Goal: Find contact information: Find contact information

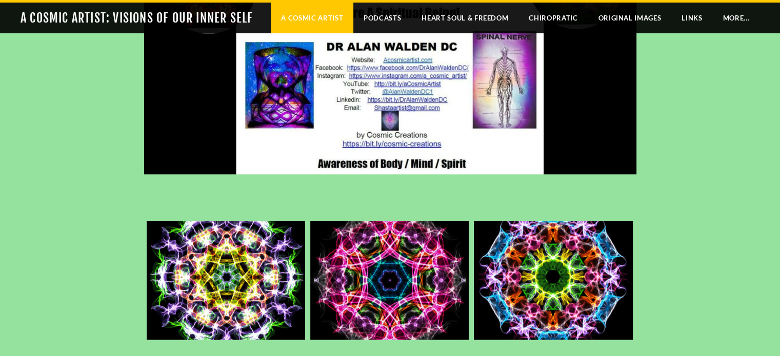
scroll to position [1105, 0]
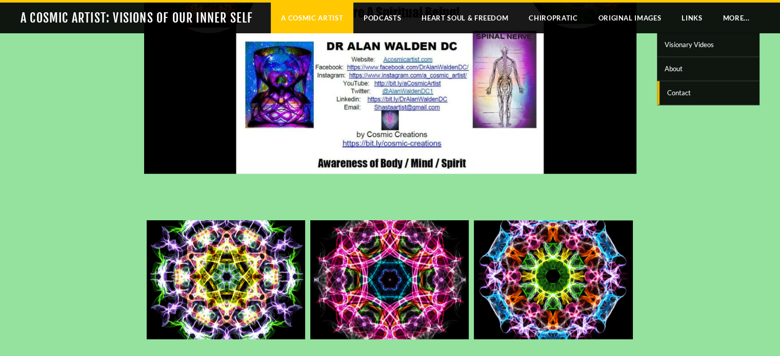
click at [677, 92] on span "Contact" at bounding box center [709, 92] width 95 height 13
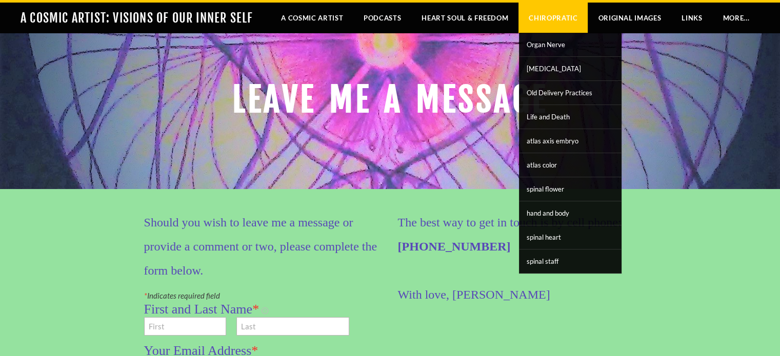
click at [558, 18] on link "Chiropratic" at bounding box center [552, 18] width 69 height 31
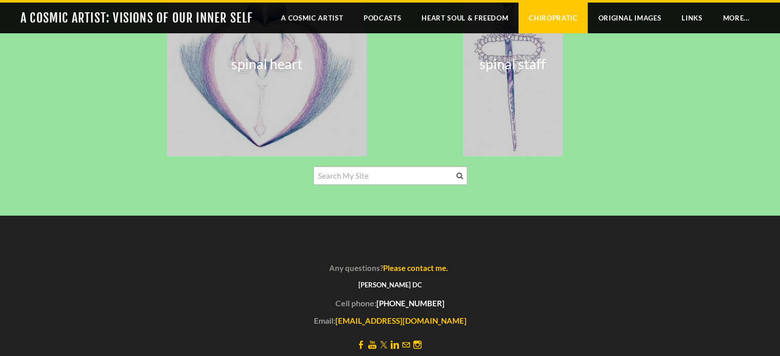
scroll to position [3665, 0]
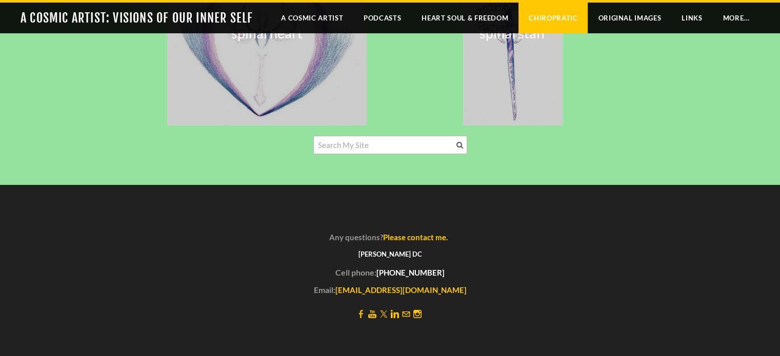
click at [360, 311] on link "Facebook" at bounding box center [361, 314] width 8 height 10
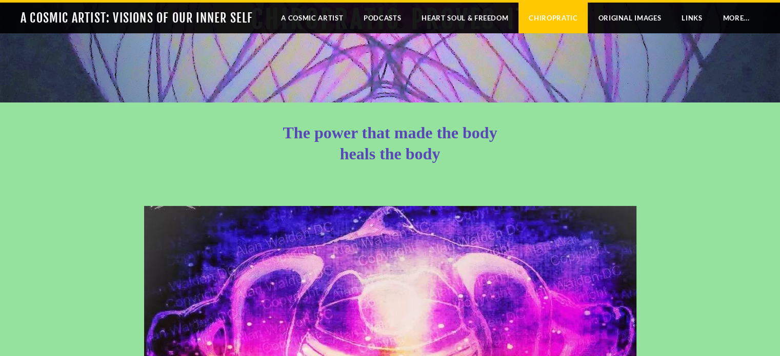
scroll to position [0, 0]
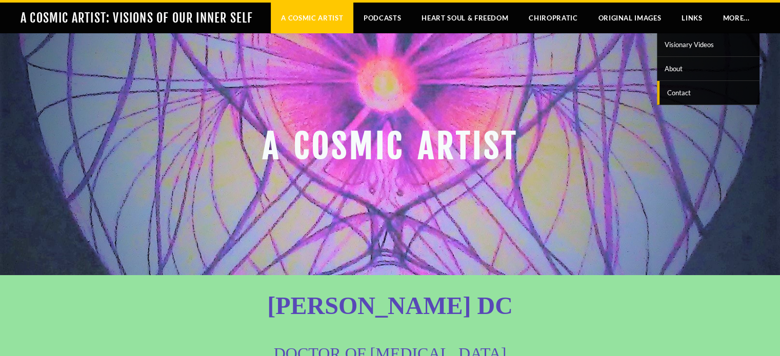
click at [679, 92] on span "Contact" at bounding box center [709, 92] width 95 height 13
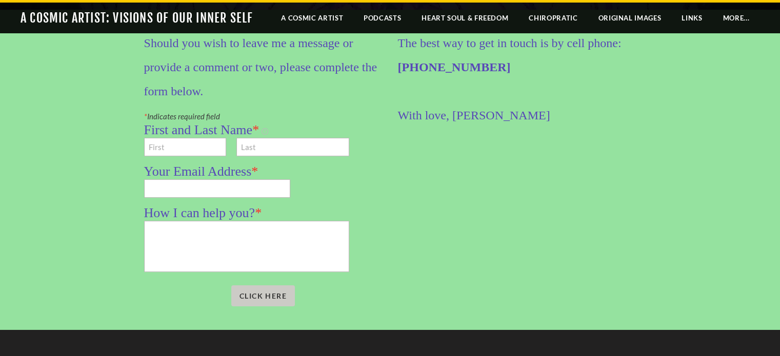
scroll to position [329, 0]
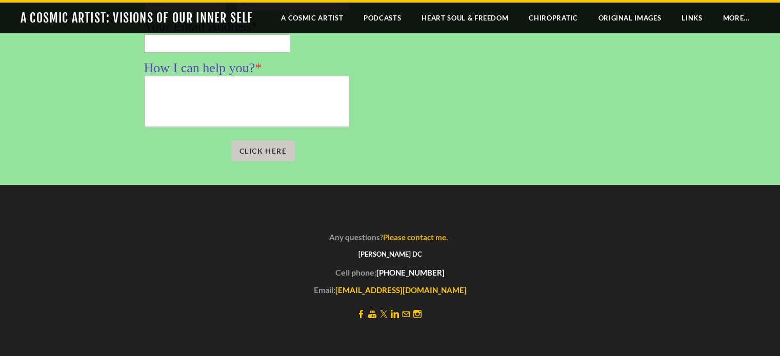
click at [421, 234] on link "Please contact me." at bounding box center [415, 237] width 65 height 9
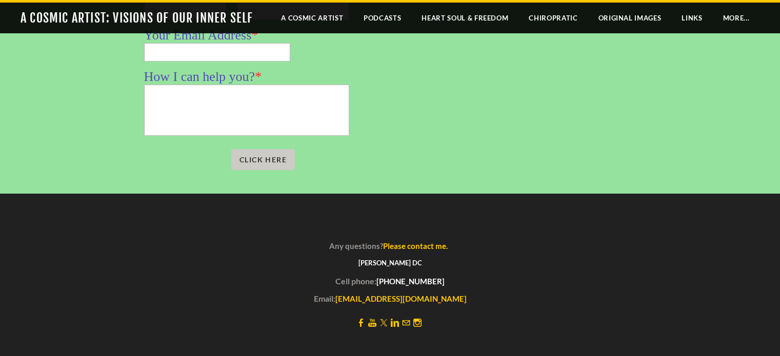
scroll to position [329, 0]
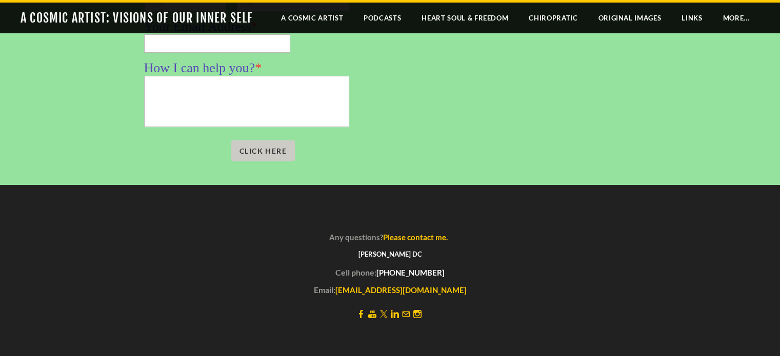
drag, startPoint x: 420, startPoint y: 254, endPoint x: 362, endPoint y: 256, distance: 58.0
click at [362, 256] on div "[PERSON_NAME] DC" at bounding box center [390, 259] width 492 height 18
copy strong "[PERSON_NAME] DC"
